Goal: Information Seeking & Learning: Learn about a topic

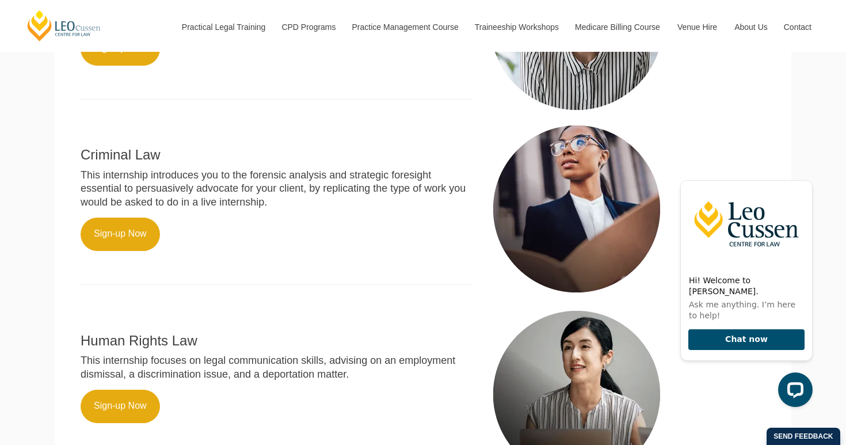
scroll to position [585, 0]
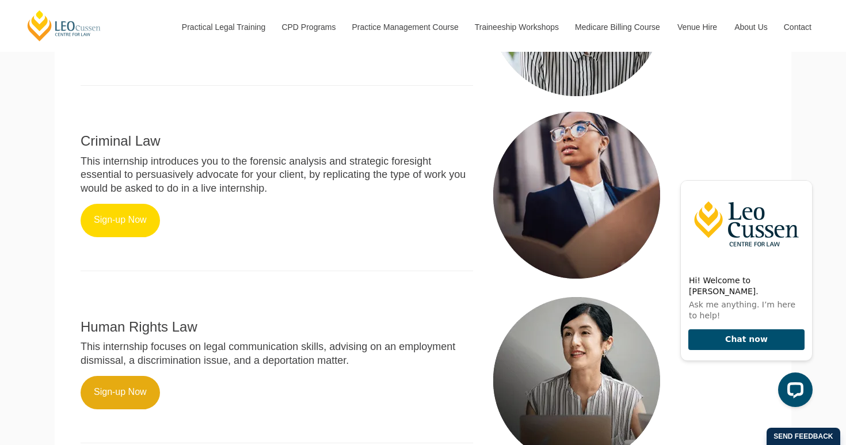
click at [115, 204] on link "Sign-up Now" at bounding box center [120, 220] width 79 height 33
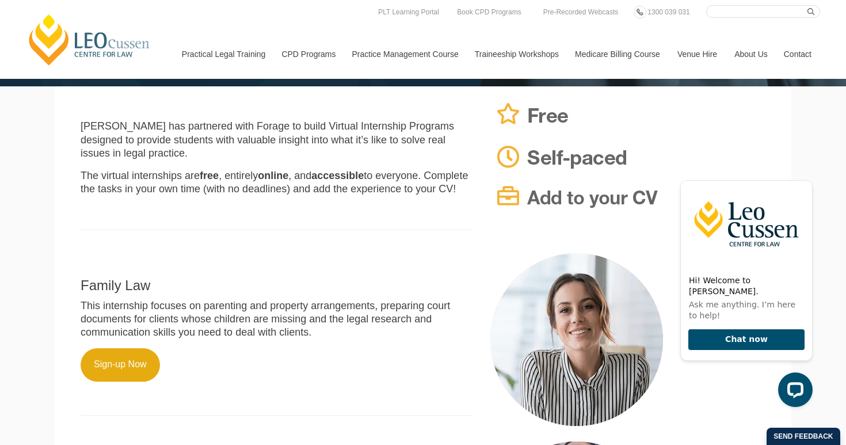
scroll to position [248, 0]
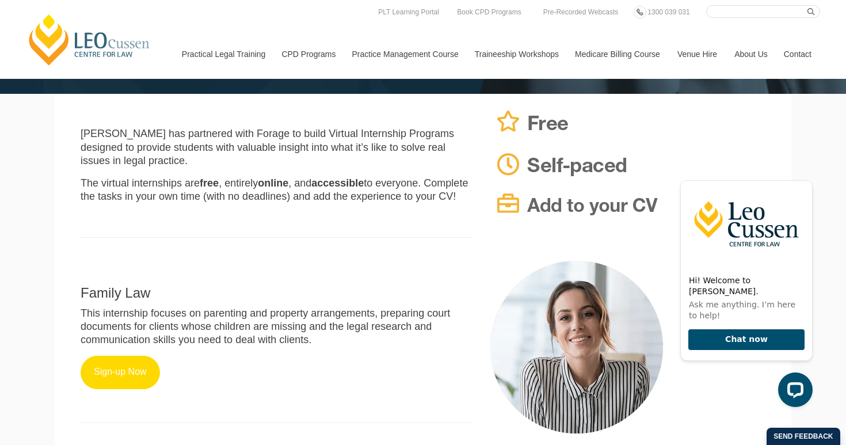
click at [100, 360] on link "Sign-up Now" at bounding box center [120, 372] width 79 height 33
